Goal: Information Seeking & Learning: Learn about a topic

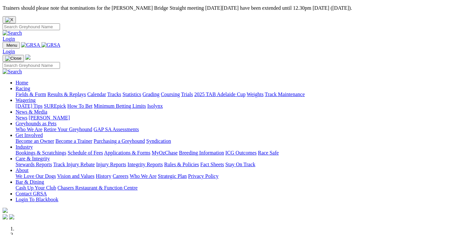
click at [38, 91] on link "Fields & Form" at bounding box center [31, 94] width 30 height 6
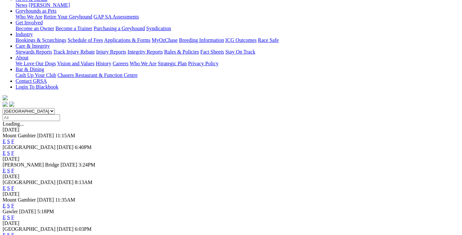
scroll to position [162, 0]
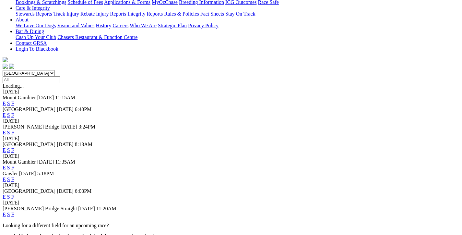
click at [14, 211] on link "F" at bounding box center [12, 214] width 3 height 6
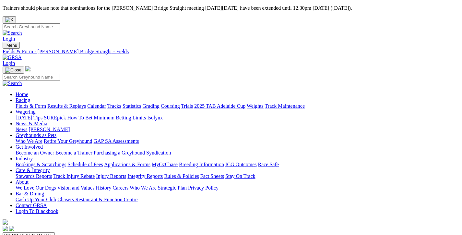
click at [40, 103] on link "Fields & Form" at bounding box center [31, 106] width 30 height 6
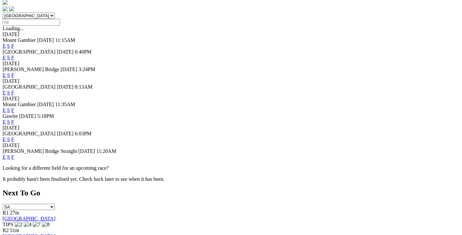
scroll to position [259, 0]
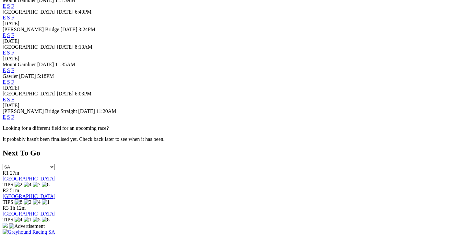
click at [14, 97] on link "F" at bounding box center [12, 100] width 3 height 6
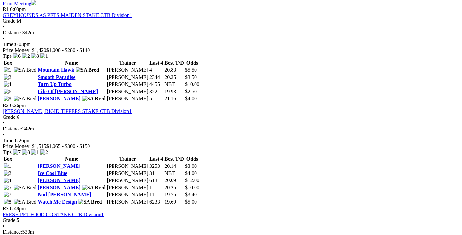
scroll to position [357, 0]
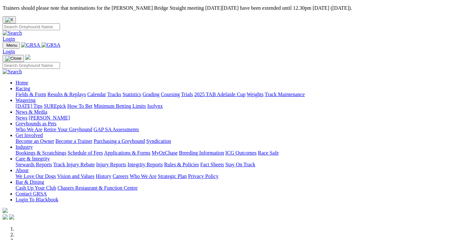
click at [30, 86] on link "Racing" at bounding box center [23, 89] width 15 height 6
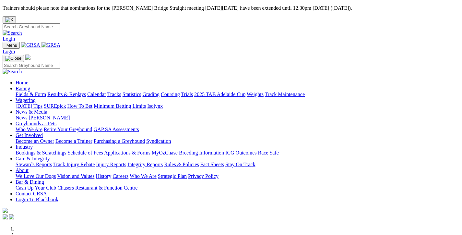
click at [29, 91] on link "Fields & Form" at bounding box center [31, 94] width 30 height 6
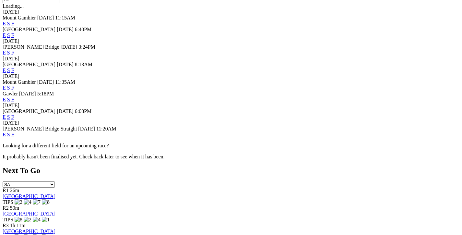
scroll to position [259, 0]
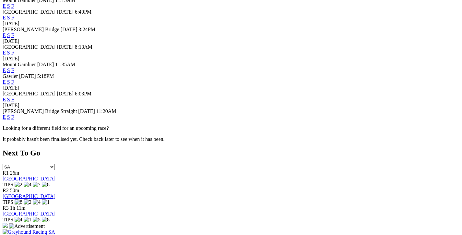
click at [14, 97] on link "F" at bounding box center [12, 100] width 3 height 6
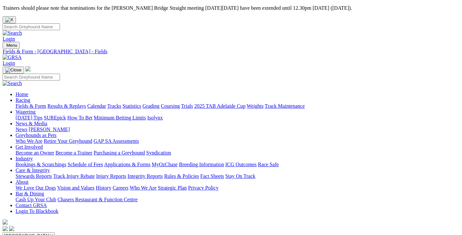
click at [31, 103] on link "Fields & Form" at bounding box center [31, 106] width 30 height 6
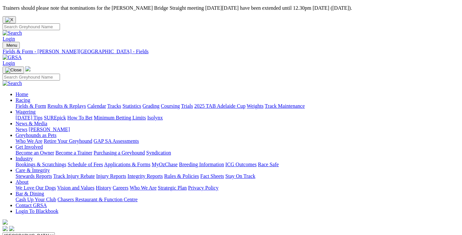
click at [43, 103] on link "Fields & Form" at bounding box center [31, 106] width 30 height 6
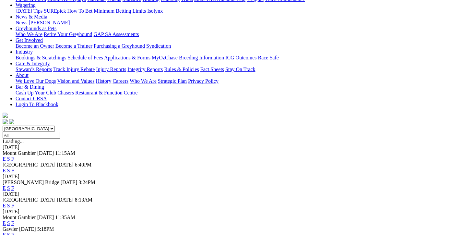
scroll to position [130, 0]
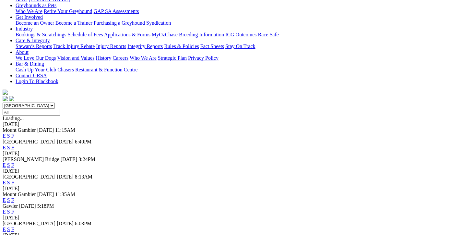
click at [14, 209] on link "F" at bounding box center [12, 212] width 3 height 6
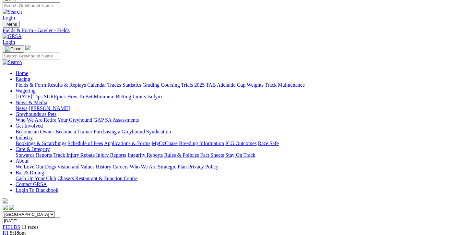
scroll to position [32, 0]
